Goal: Information Seeking & Learning: Learn about a topic

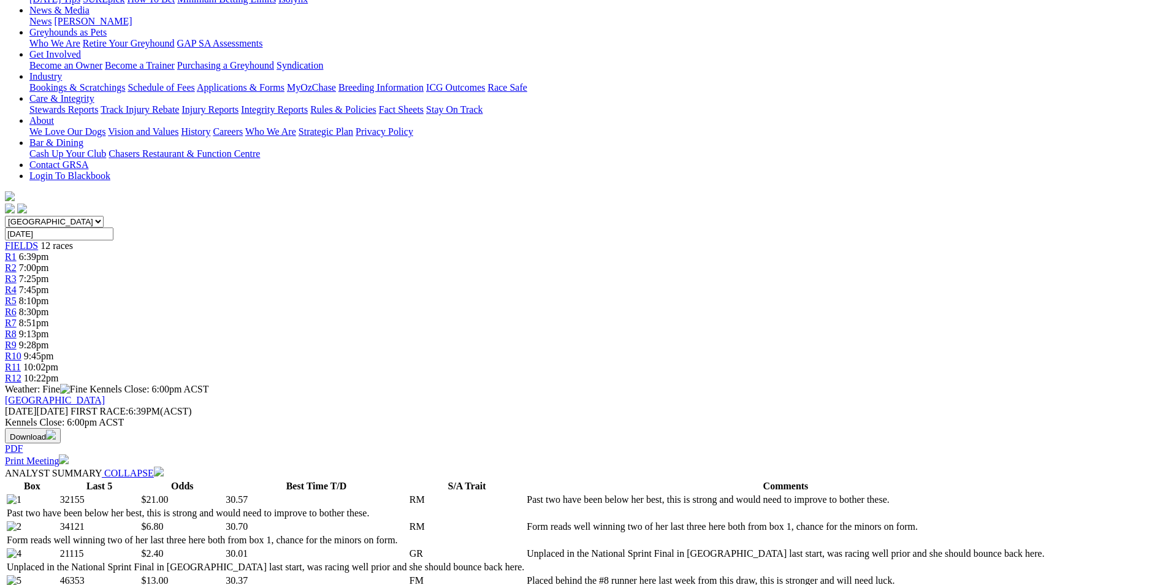
scroll to position [184, 0]
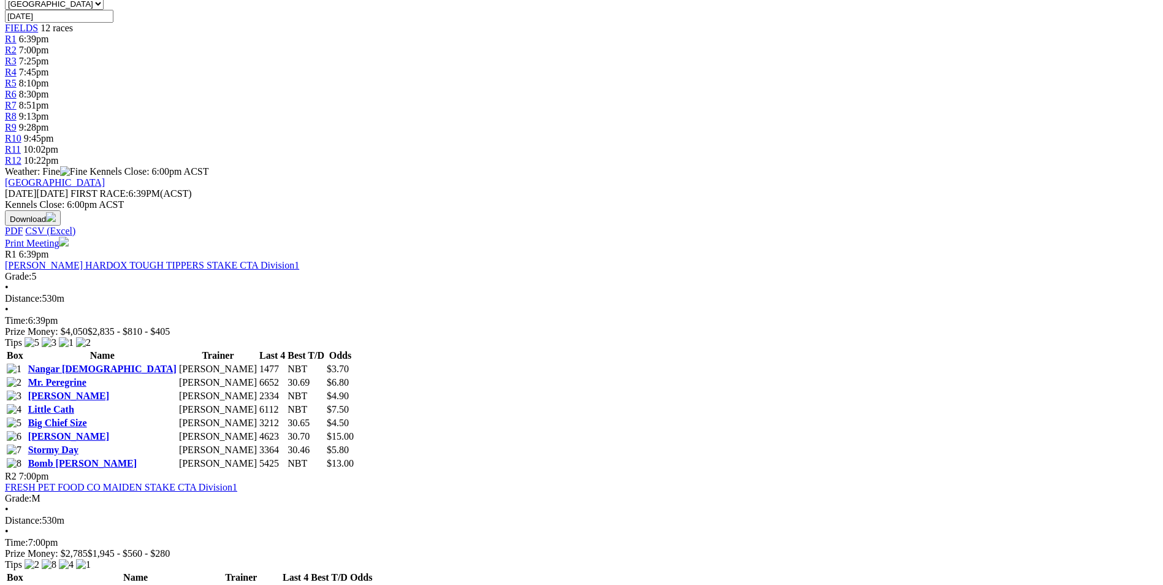
scroll to position [490, 0]
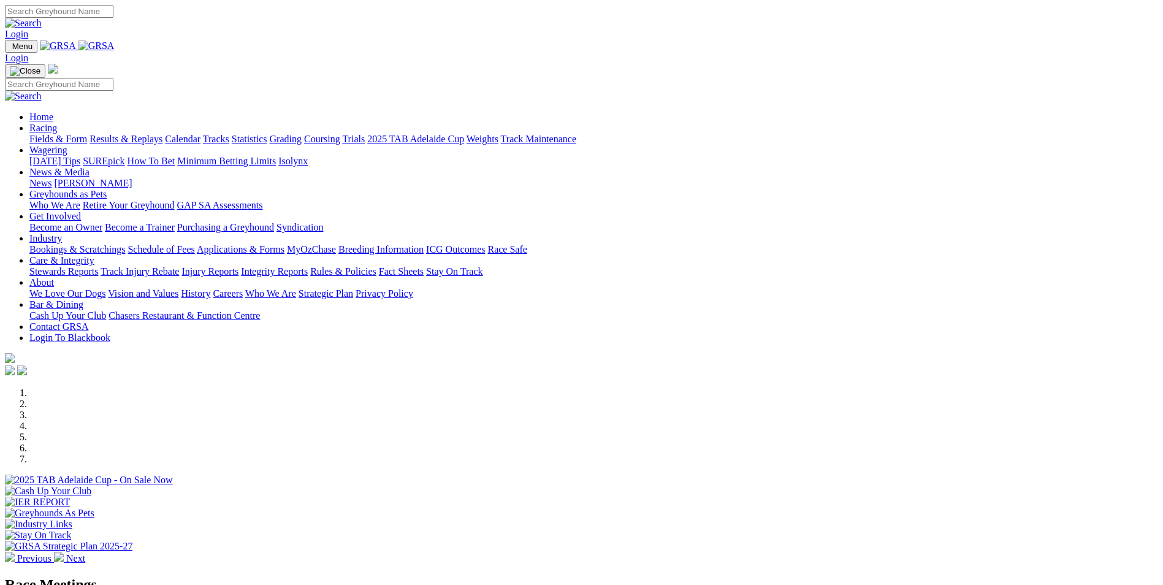
scroll to position [429, 0]
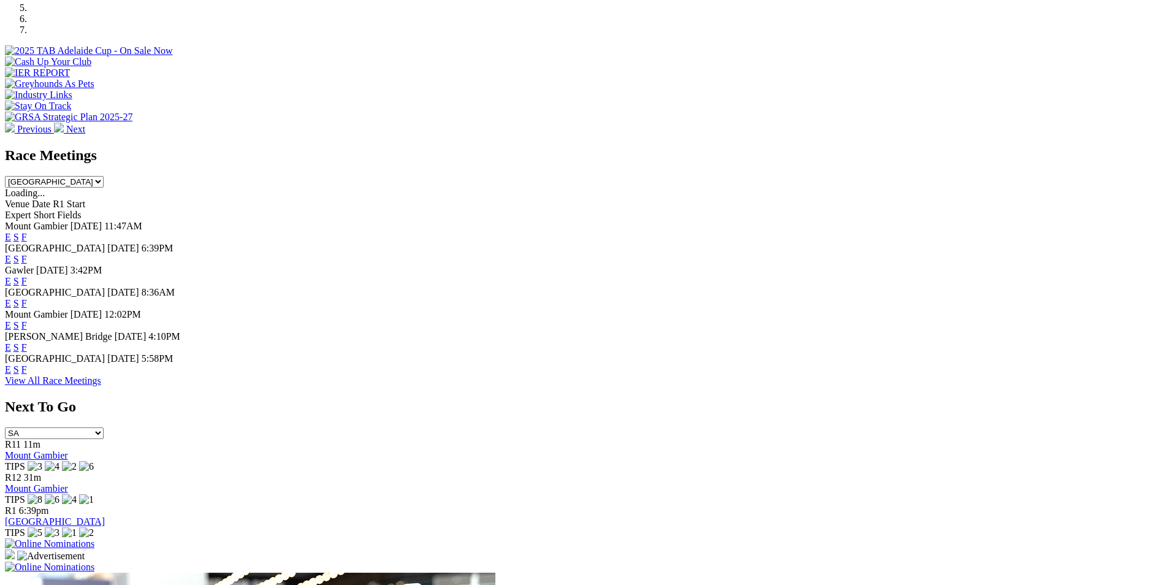
click at [27, 374] on link "F" at bounding box center [24, 369] width 6 height 10
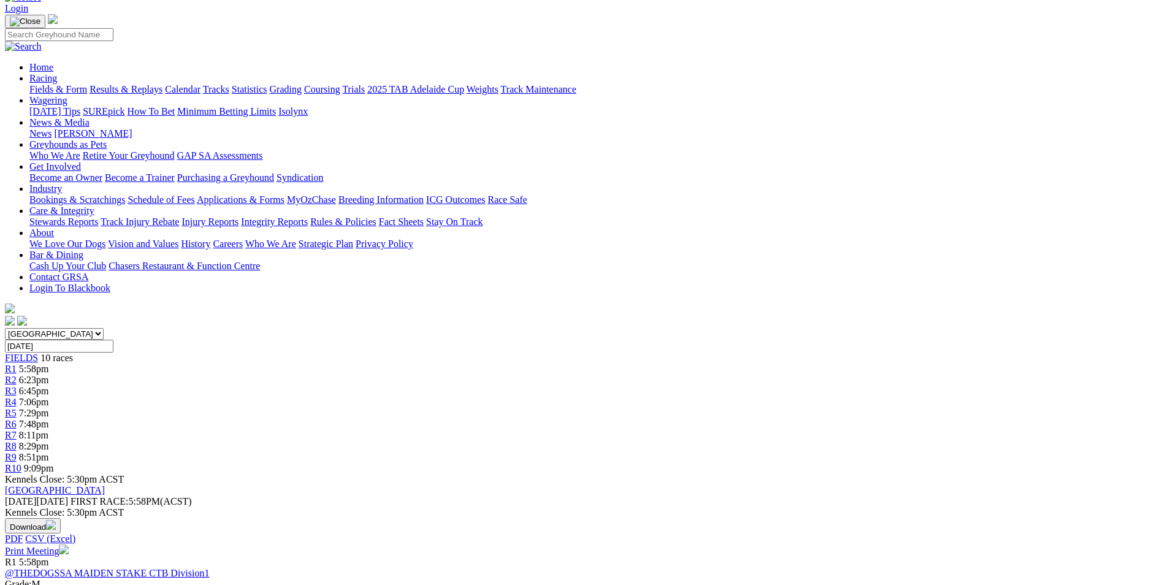
scroll to position [61, 0]
